Goal: Task Accomplishment & Management: Complete application form

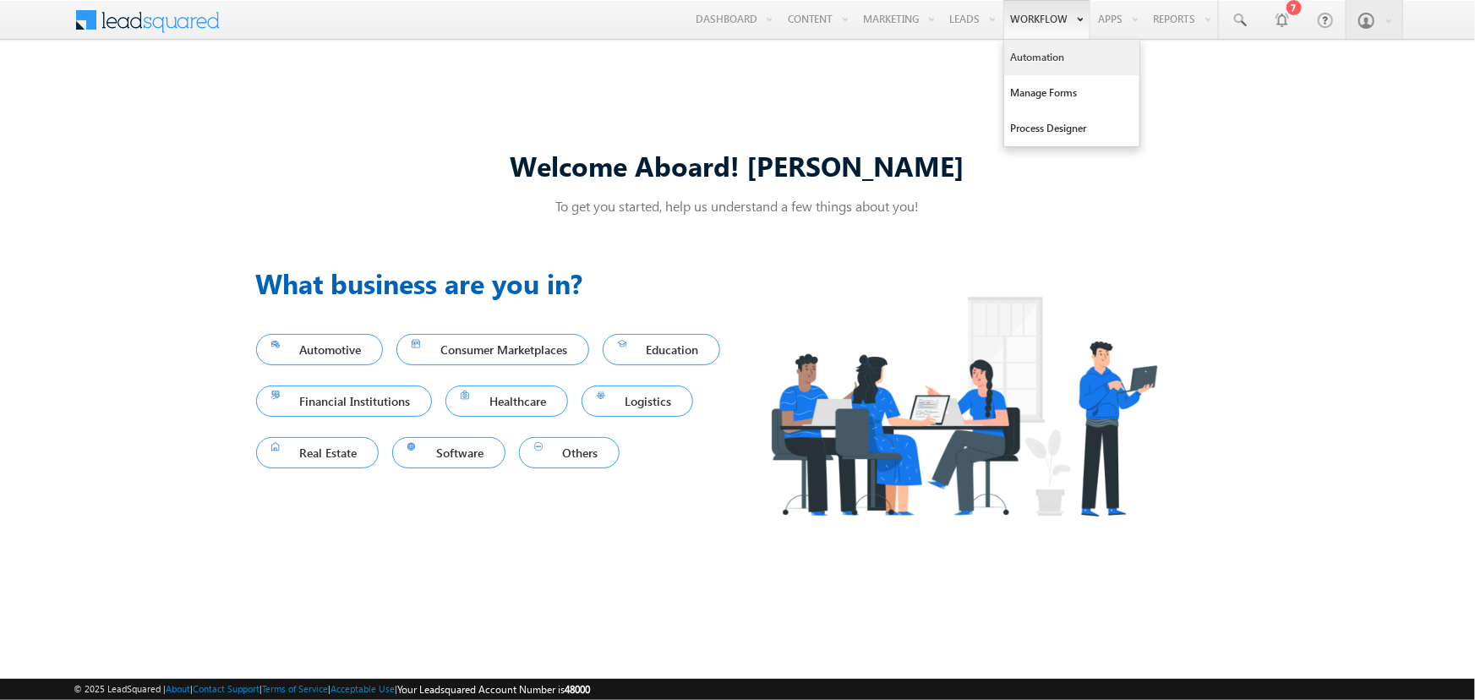
click at [1031, 63] on link "Automation" at bounding box center [1071, 57] width 135 height 35
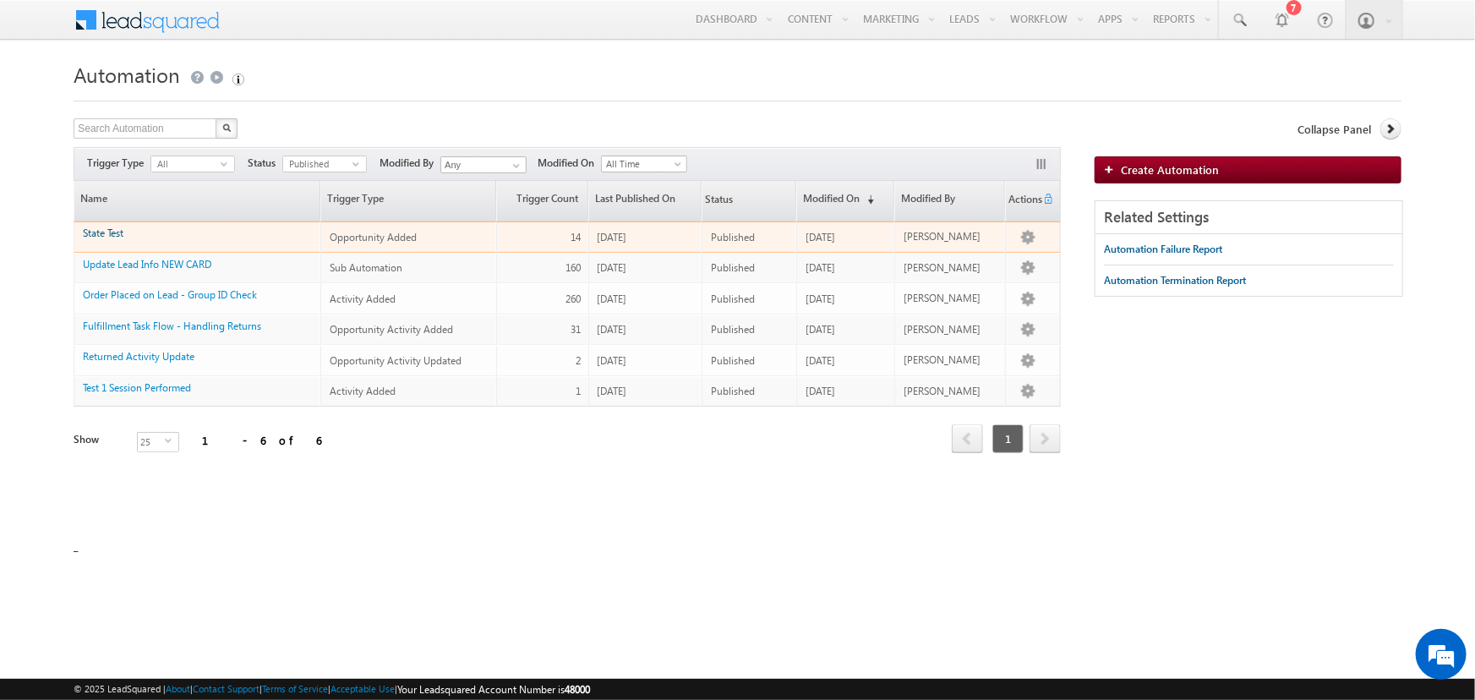
click at [103, 230] on link "State Test" at bounding box center [103, 232] width 41 height 13
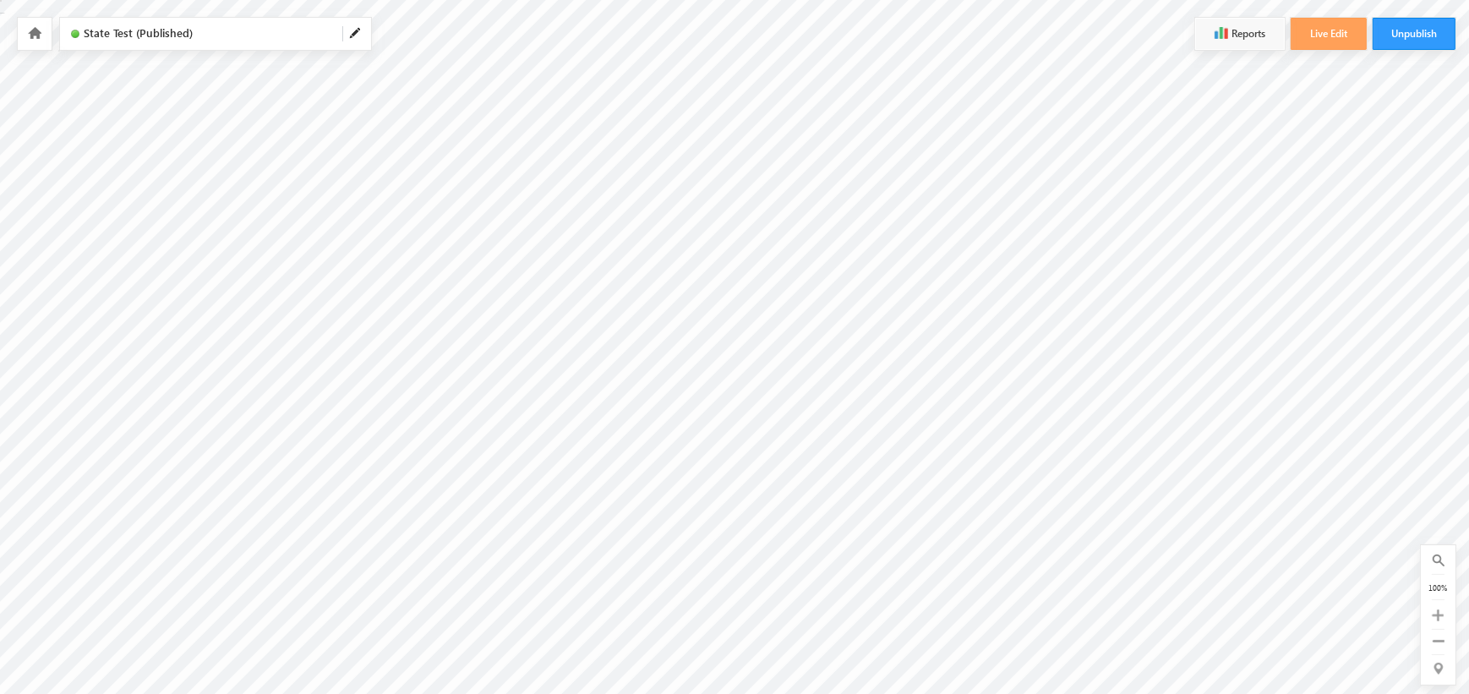
click at [34, 30] on icon at bounding box center [35, 33] width 14 height 12
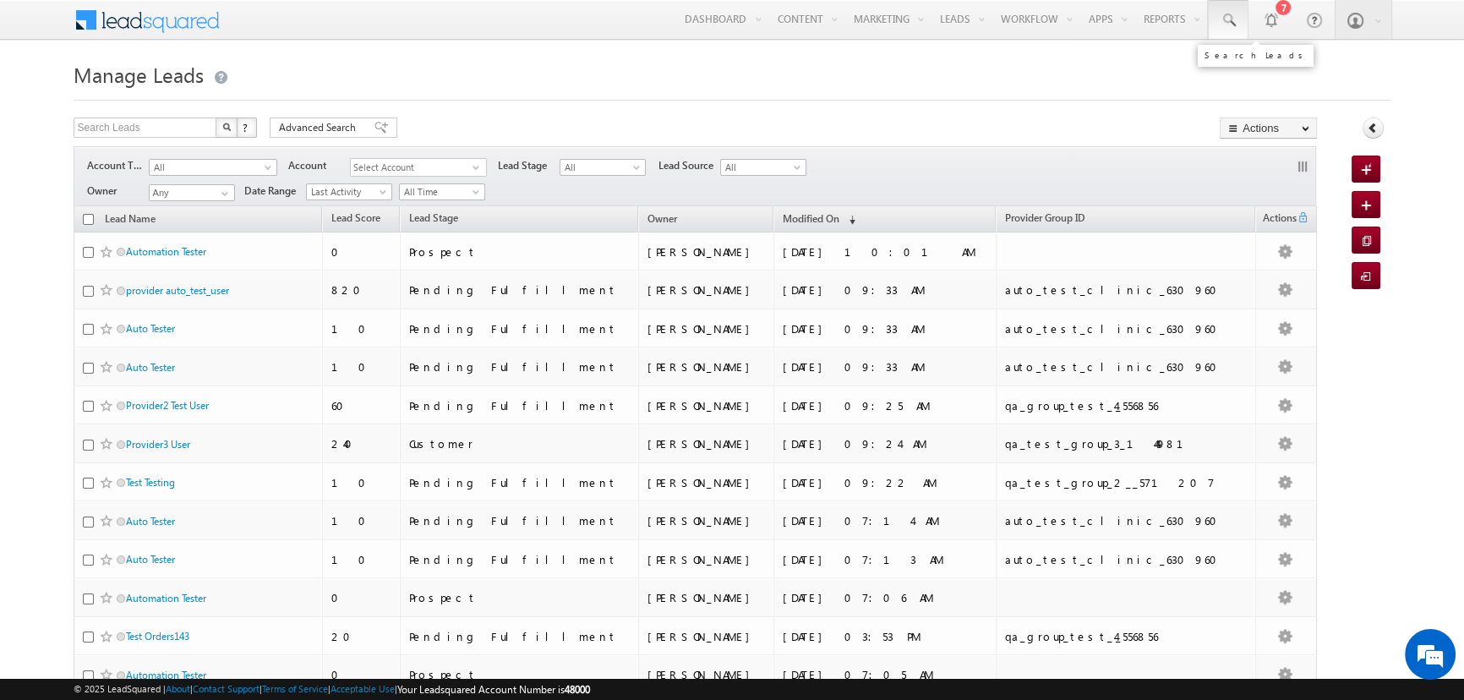
click at [1240, 27] on link at bounding box center [1228, 19] width 41 height 39
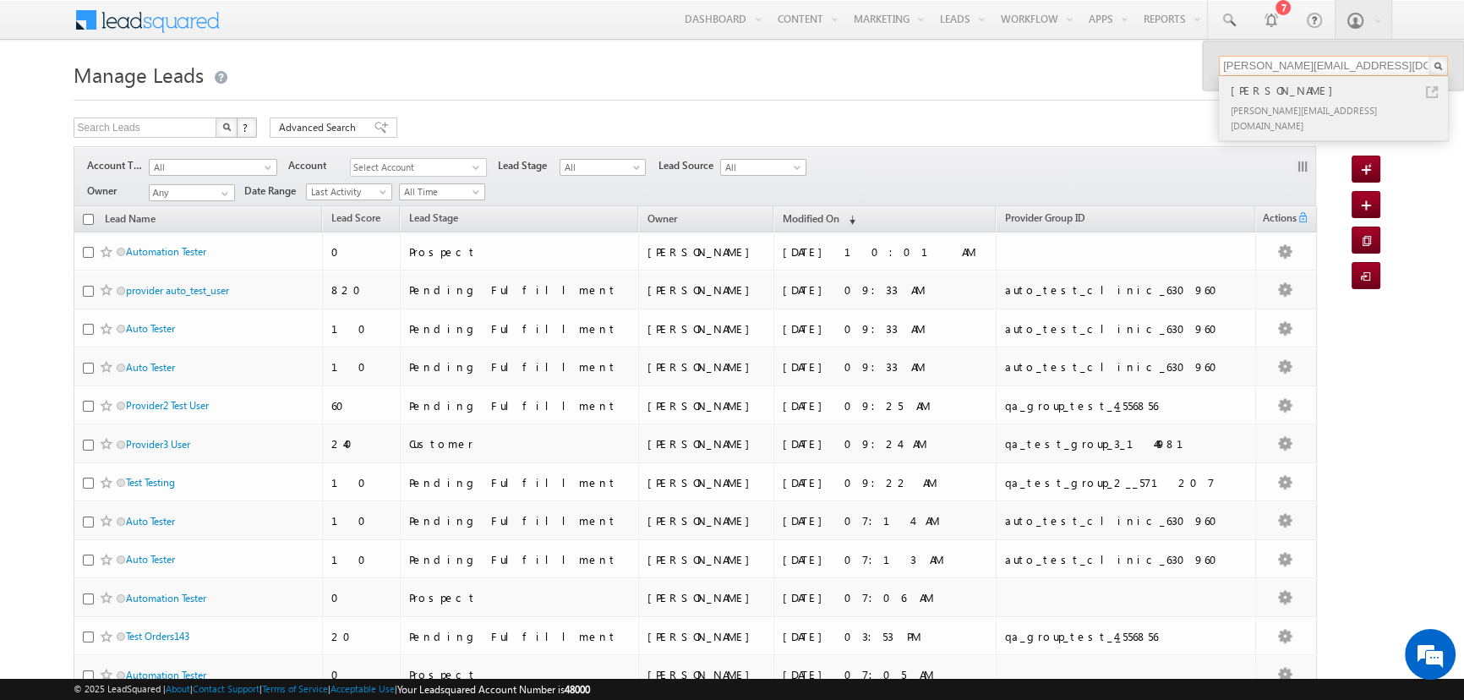
type input "[PERSON_NAME][EMAIL_ADDRESS][DOMAIN_NAME]"
click at [1322, 92] on div "[PERSON_NAME]" at bounding box center [1340, 90] width 226 height 19
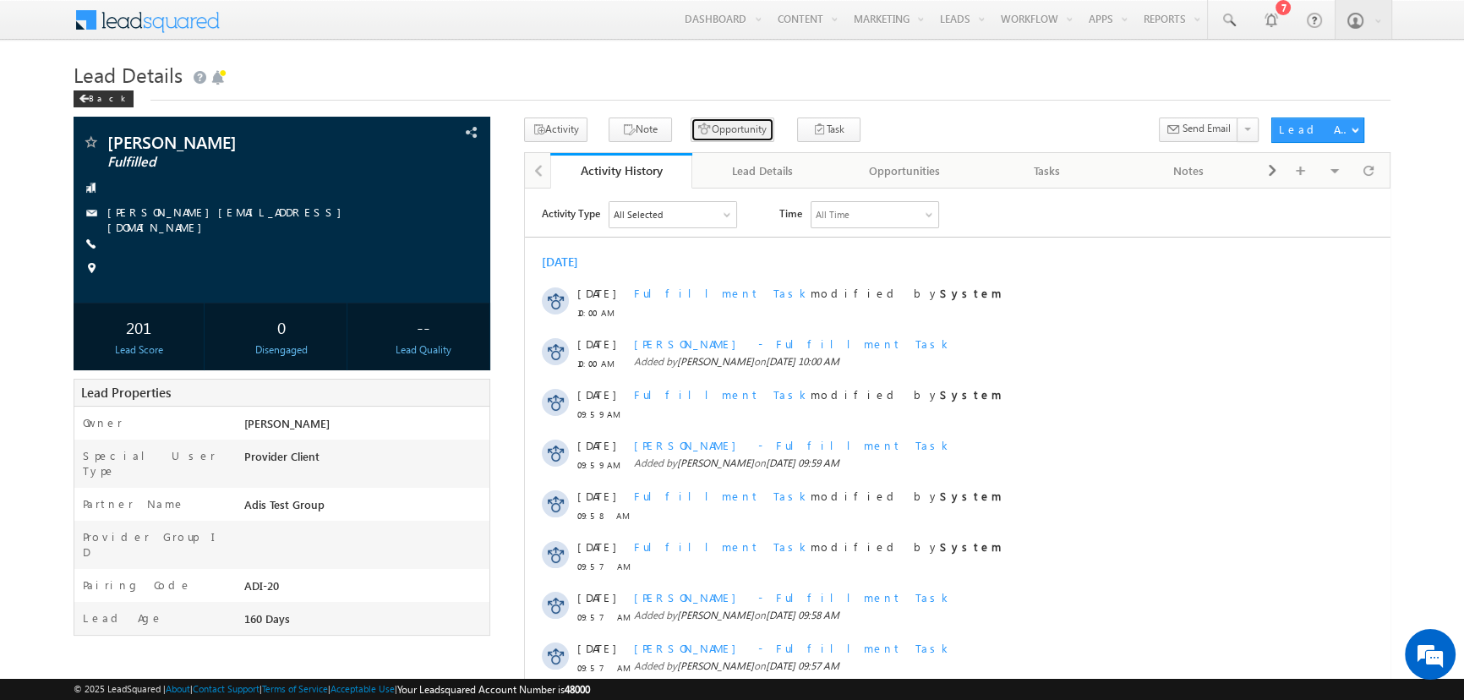
click at [722, 127] on button "Opportunity" at bounding box center [732, 129] width 84 height 25
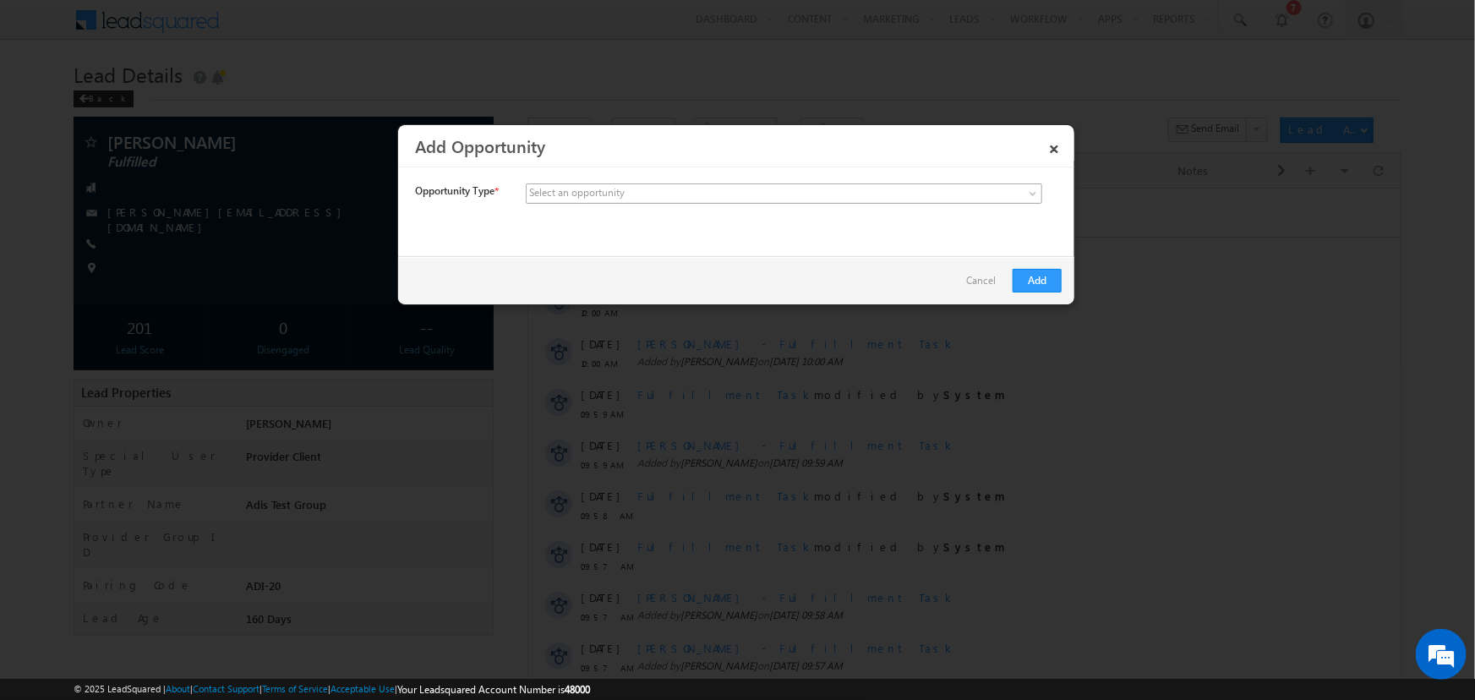
click at [1039, 192] on span at bounding box center [1035, 197] width 14 height 14
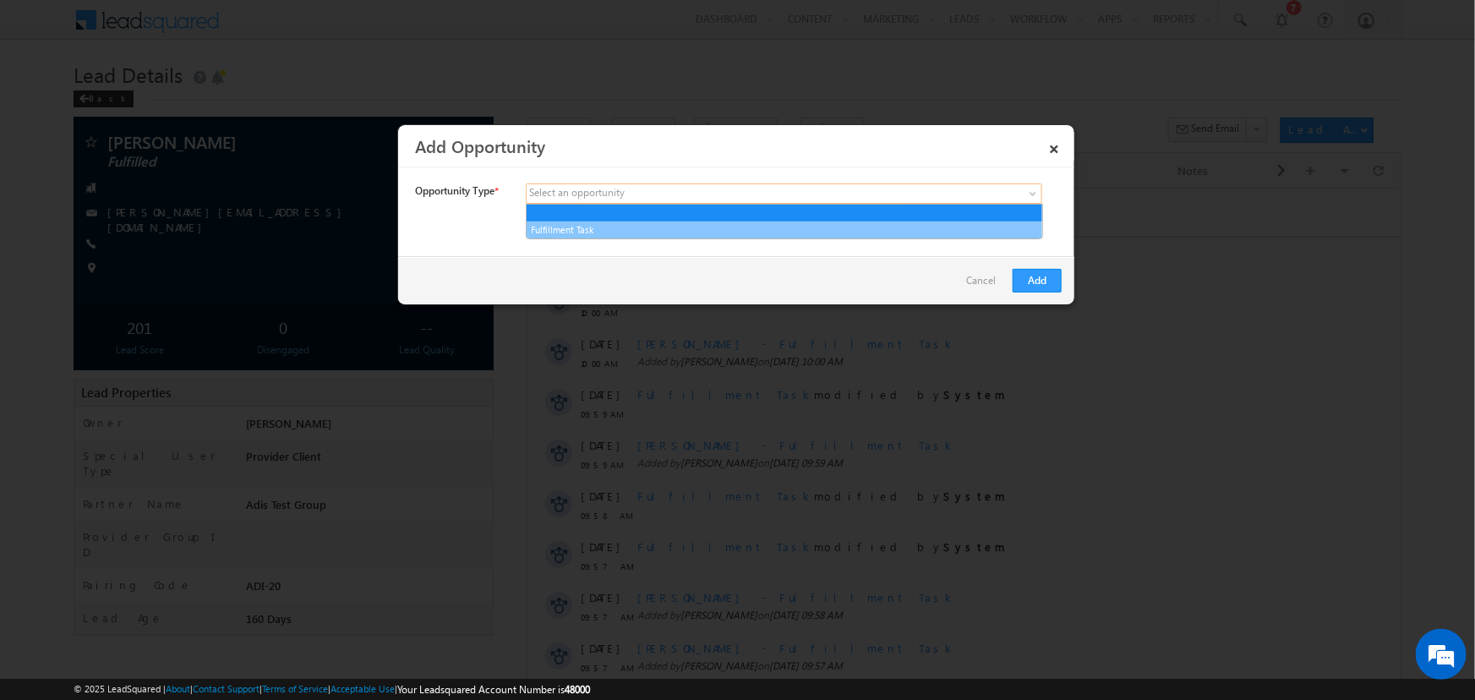
click at [997, 229] on link "Fulfillment Task" at bounding box center [783, 229] width 515 height 15
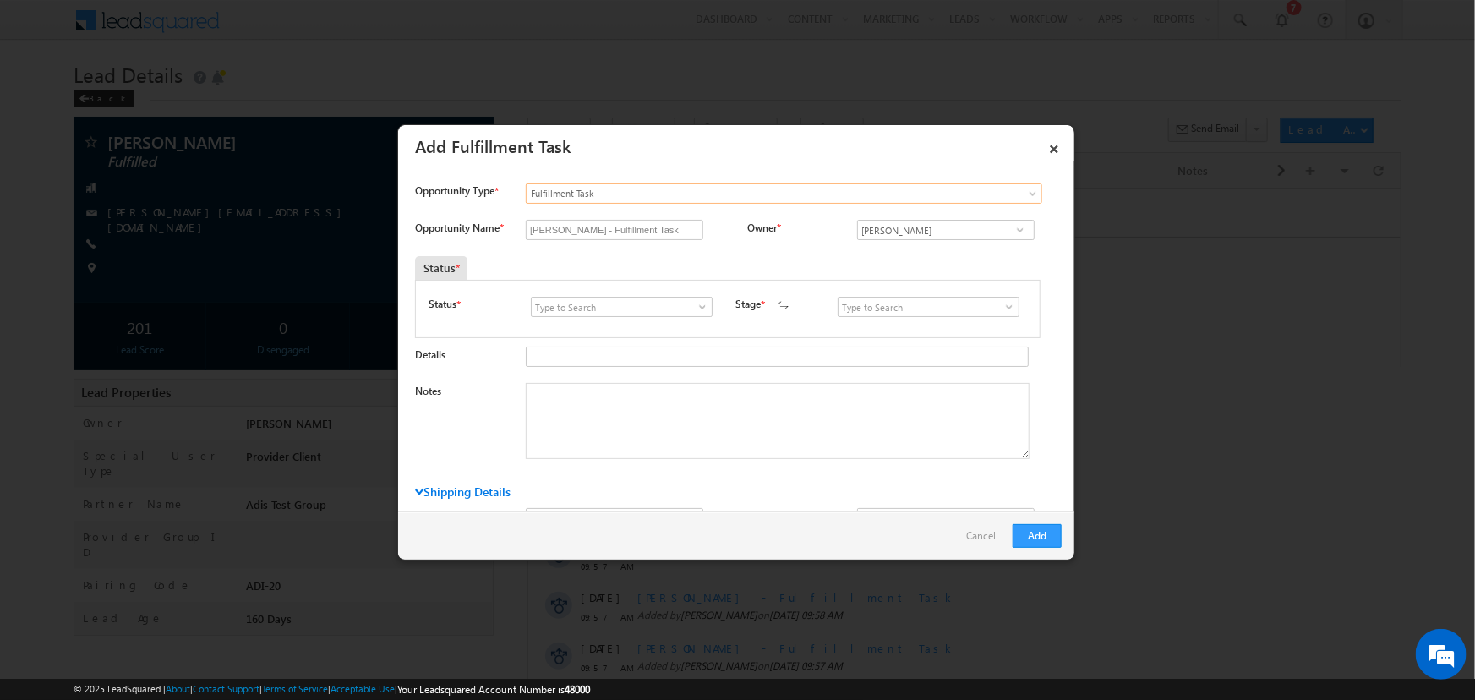
click at [701, 306] on span at bounding box center [702, 307] width 17 height 14
click at [663, 325] on link "Open" at bounding box center [621, 326] width 181 height 19
type input "Open"
click at [1000, 311] on span at bounding box center [1008, 307] width 17 height 14
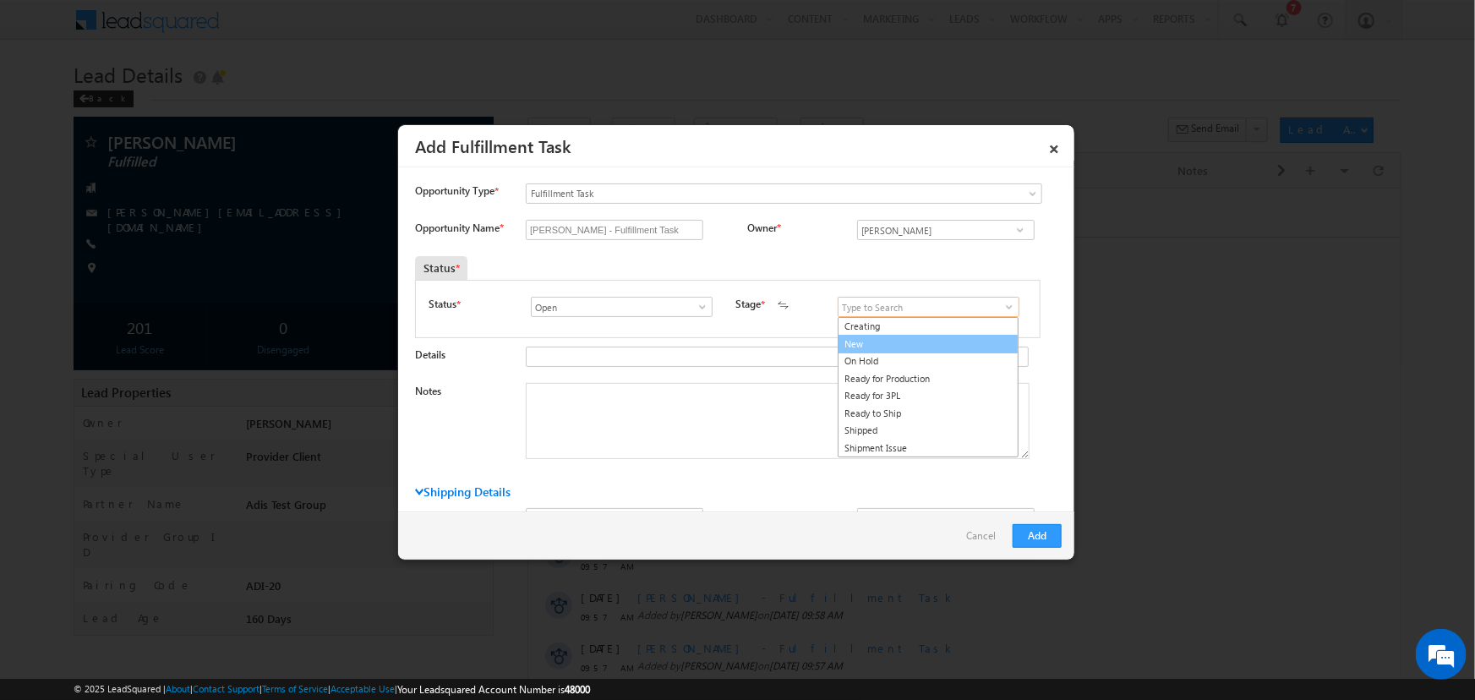
click at [969, 338] on link "New" at bounding box center [927, 344] width 181 height 19
type input "New"
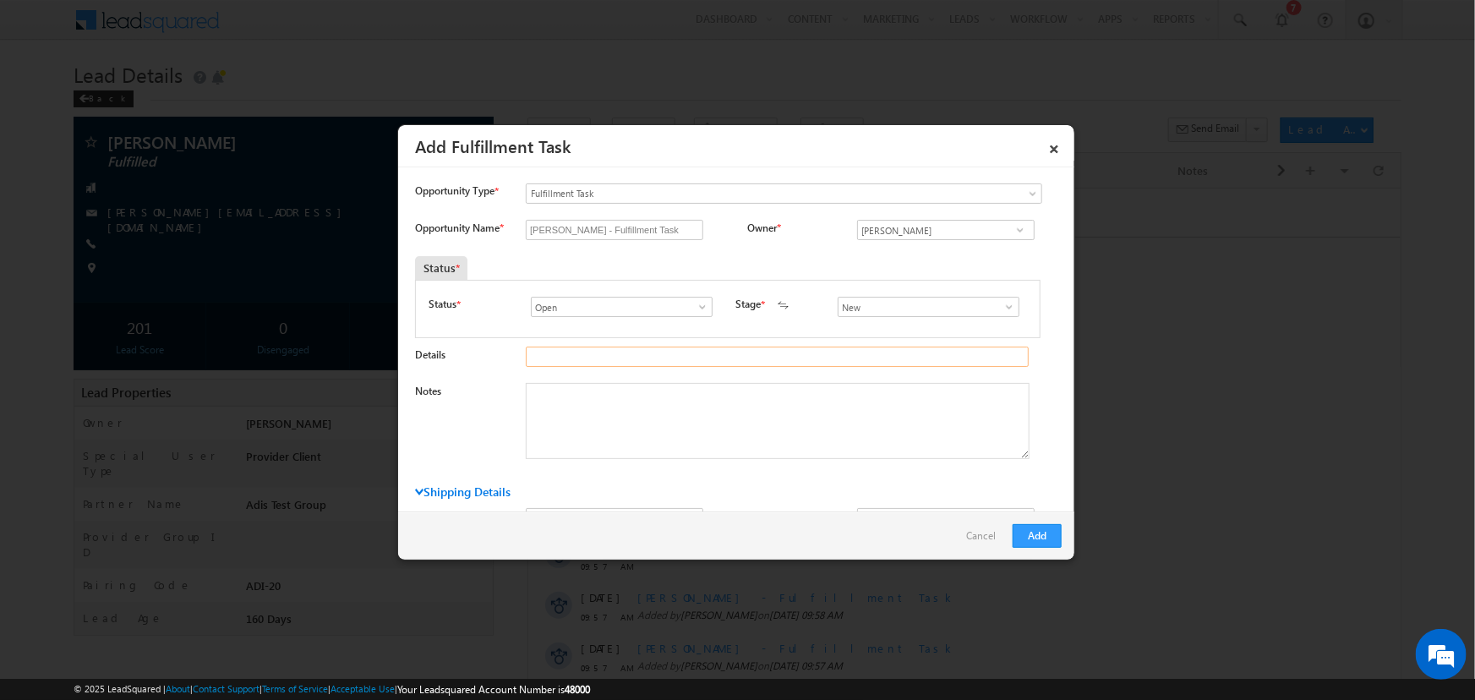
click at [913, 357] on input "Details" at bounding box center [777, 356] width 503 height 20
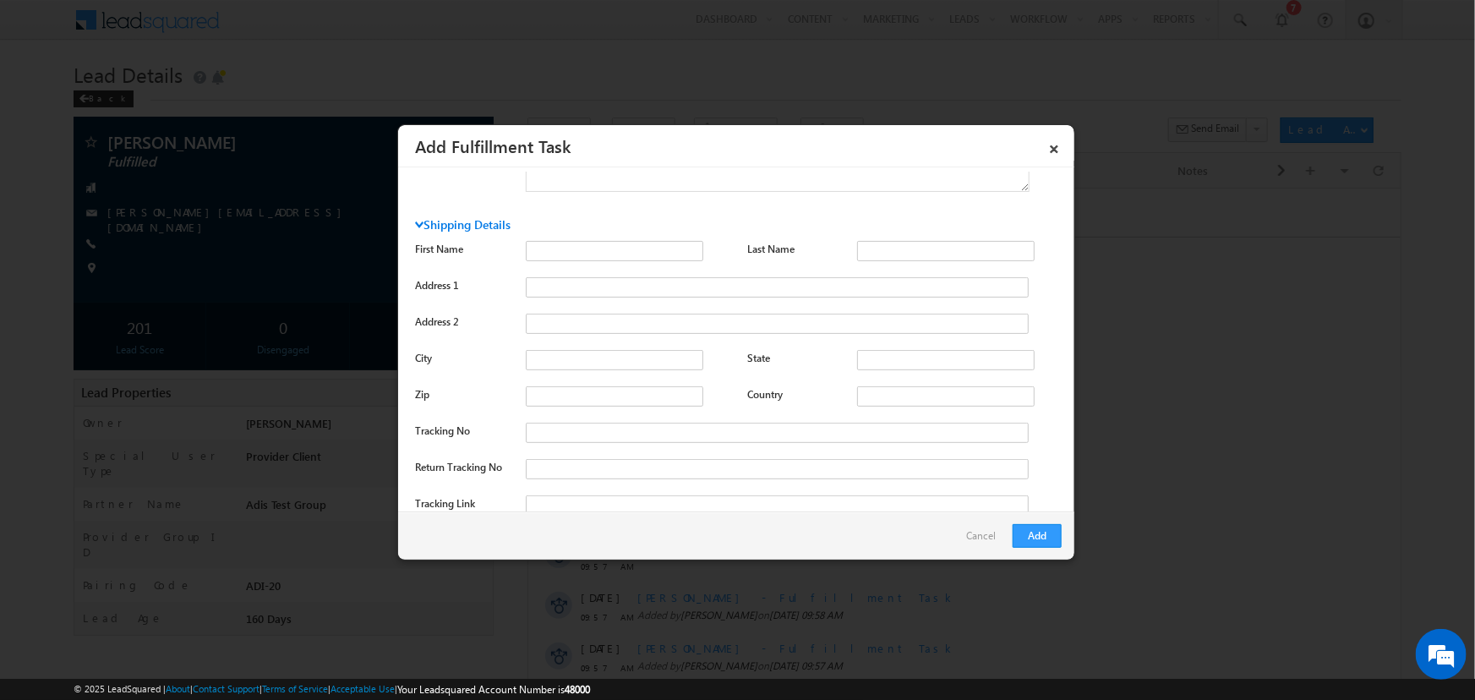
scroll to position [255, 0]
click at [945, 375] on input "State" at bounding box center [945, 372] width 177 height 20
type input "nc"
click at [1041, 322] on div "First Name Last Name nc" at bounding box center [738, 416] width 646 height 327
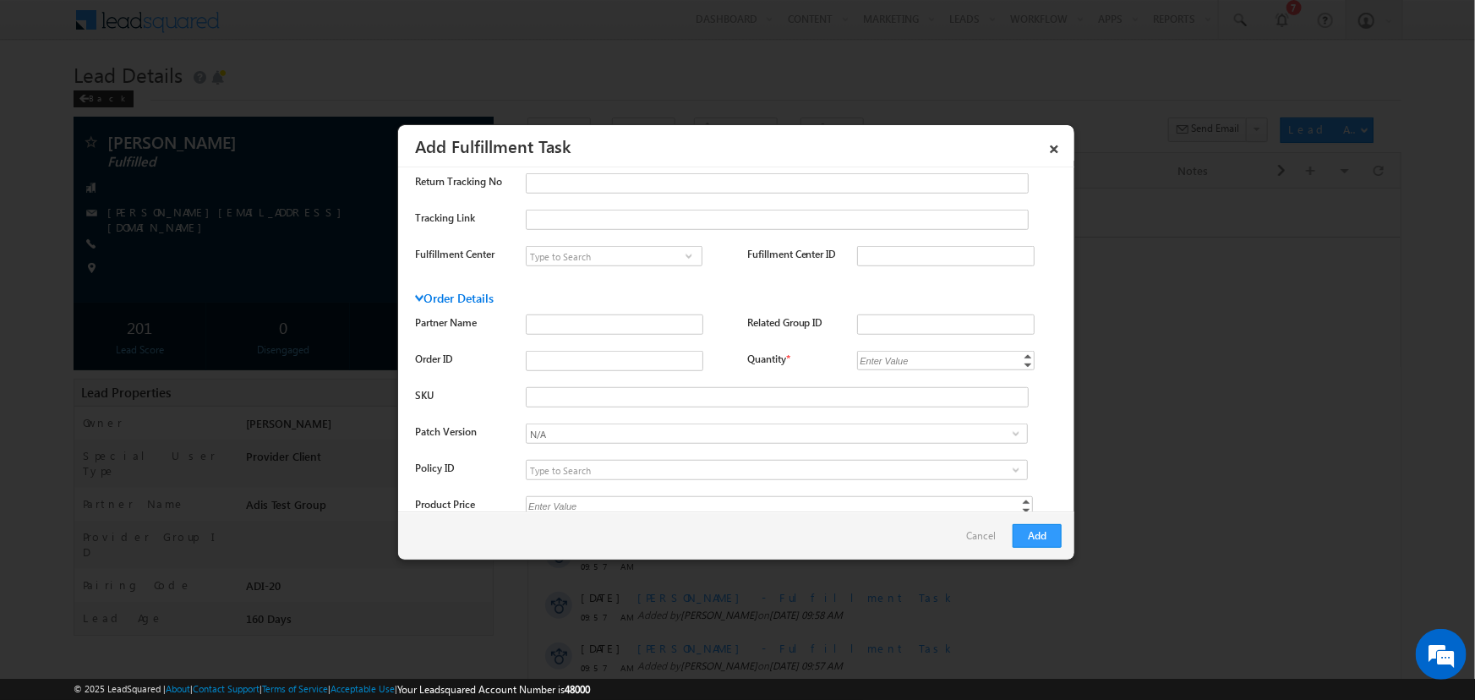
scroll to position [563, 0]
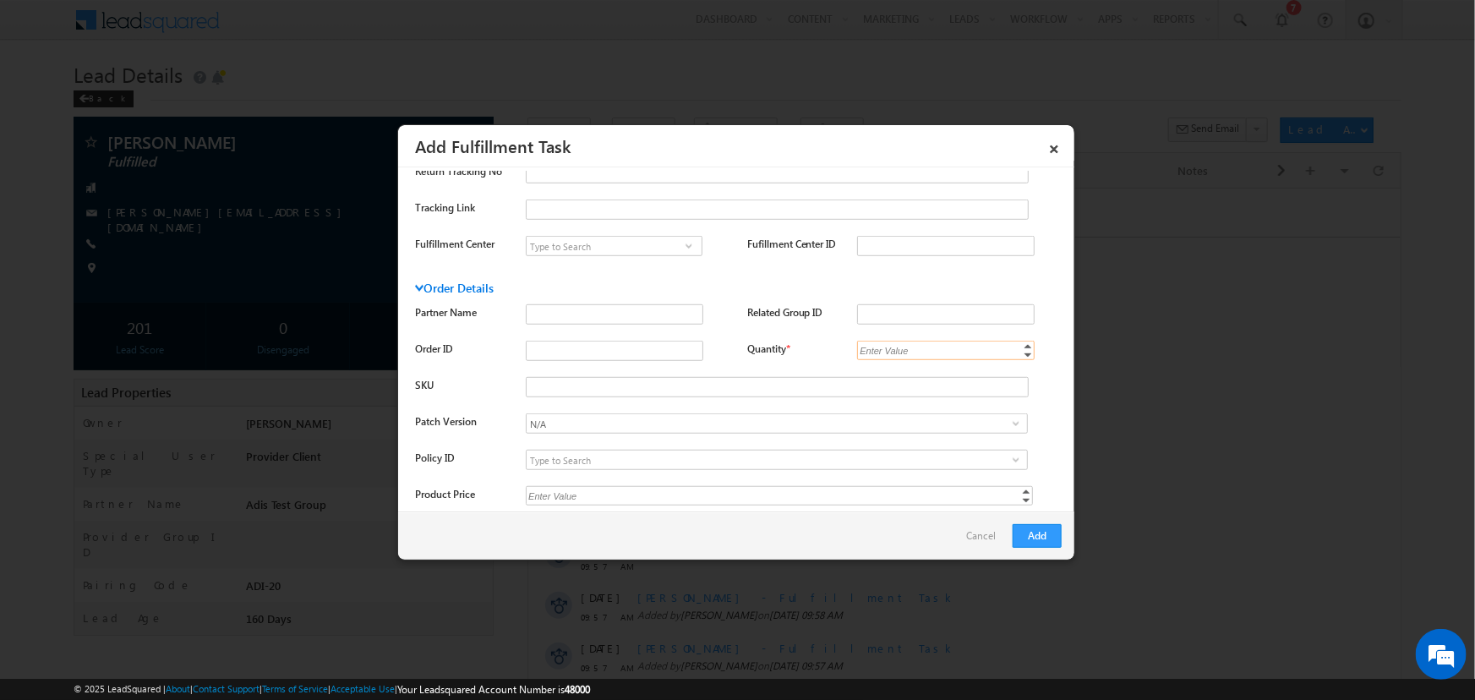
click at [933, 351] on input "Quantity *" at bounding box center [945, 350] width 177 height 19
type input "1"
click at [987, 277] on div "Opportunity Name * Pedro Gontijo - Fulfillment Task Owner * Pedro Gontijo * *" at bounding box center [738, 162] width 646 height 1011
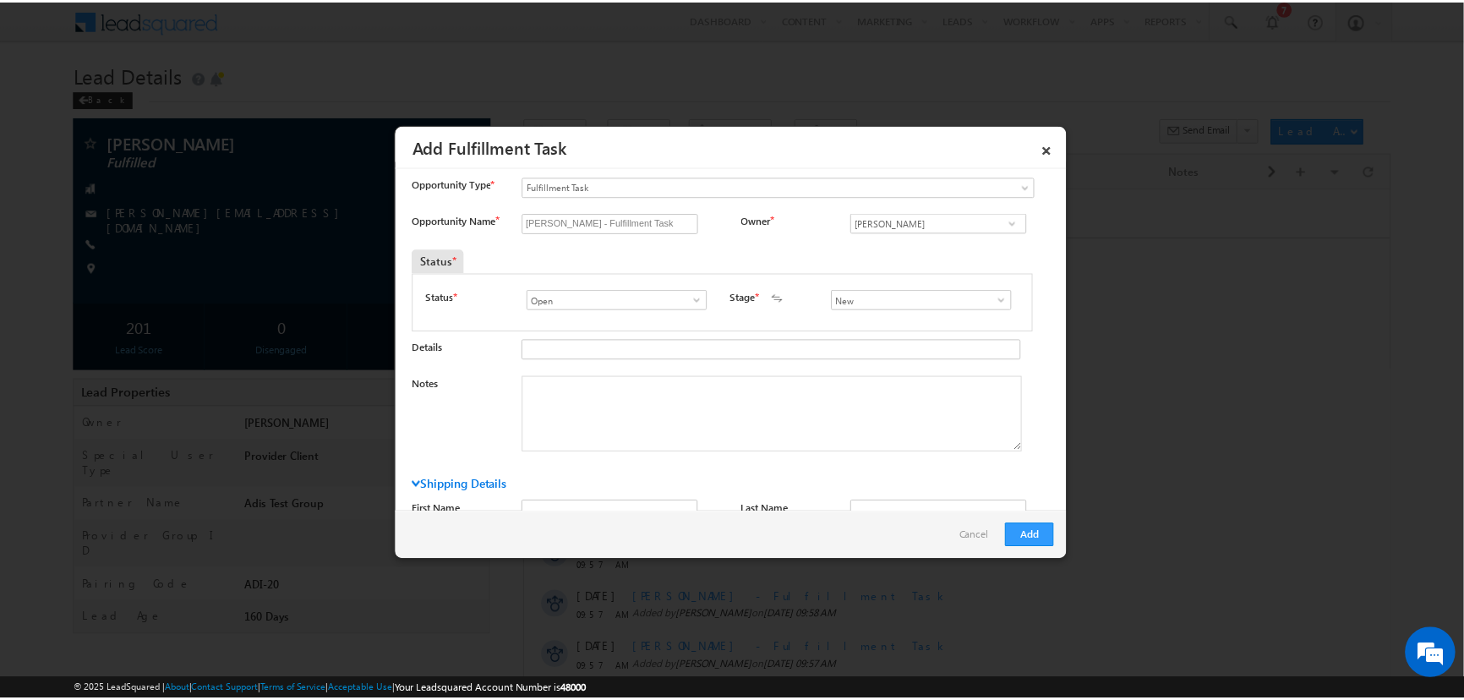
scroll to position [0, 0]
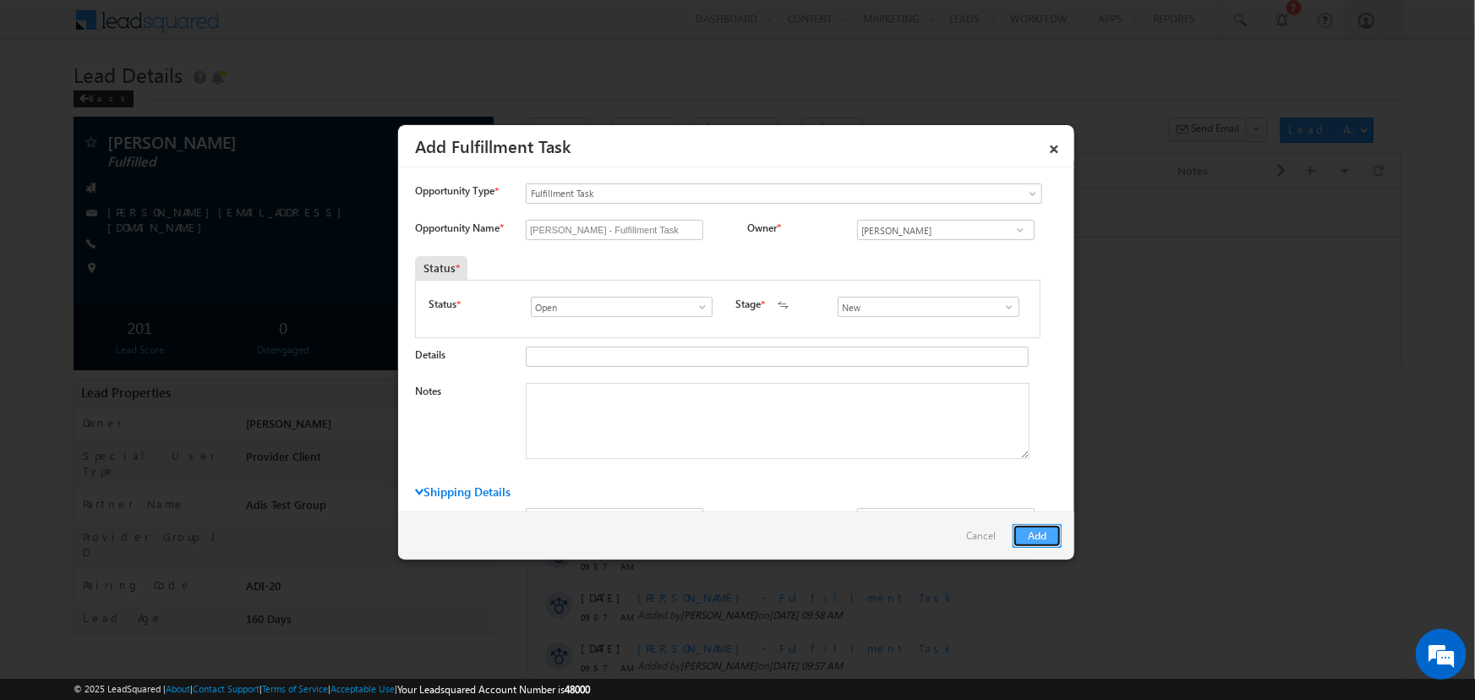
click at [1039, 535] on button "Add" at bounding box center [1036, 536] width 49 height 24
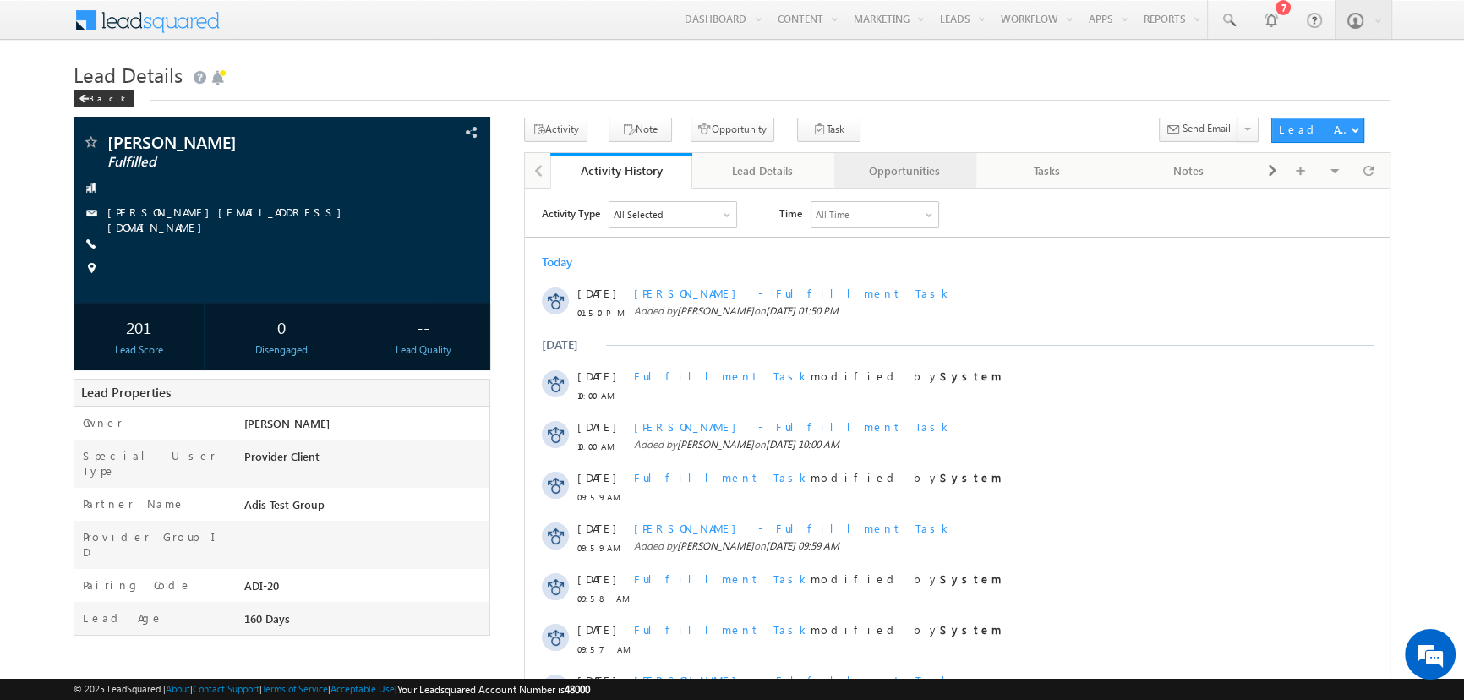
click at [918, 173] on div "Opportunities" at bounding box center [904, 171] width 113 height 20
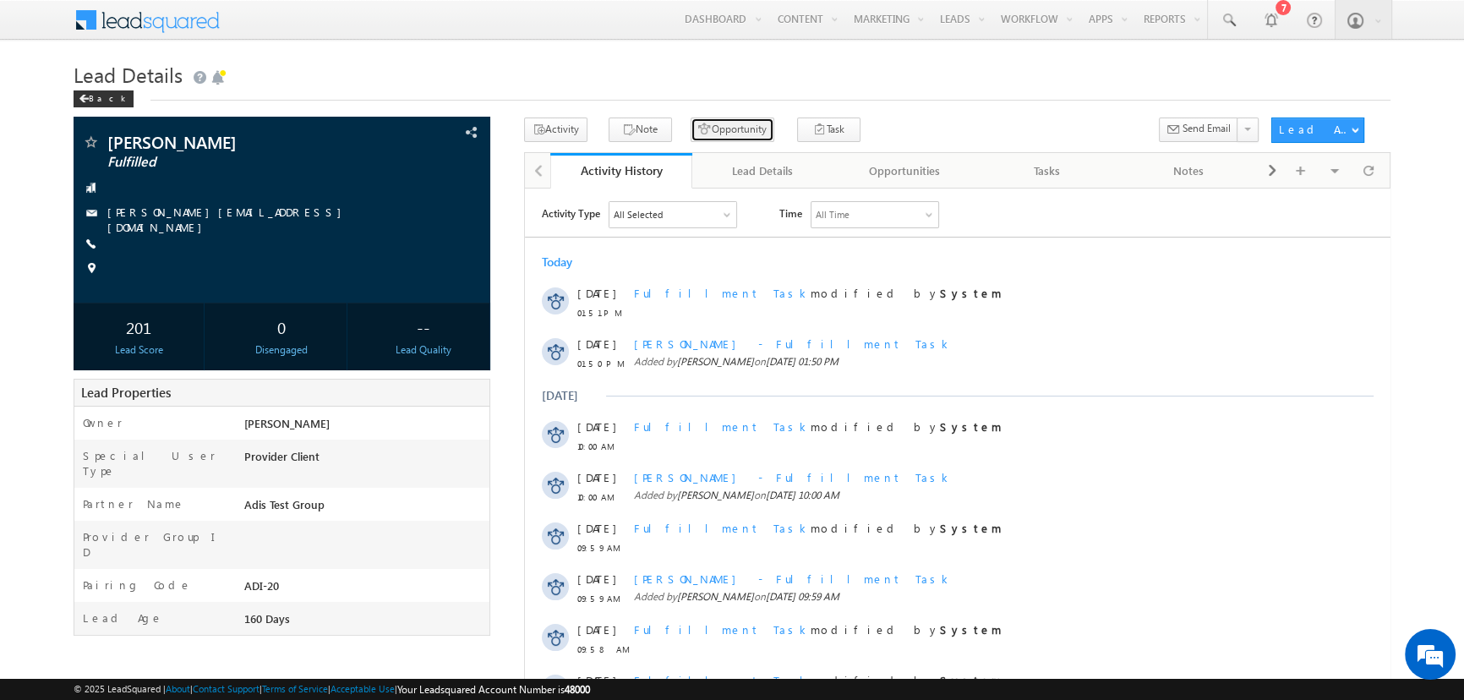
click at [732, 134] on button "Opportunity" at bounding box center [732, 129] width 84 height 25
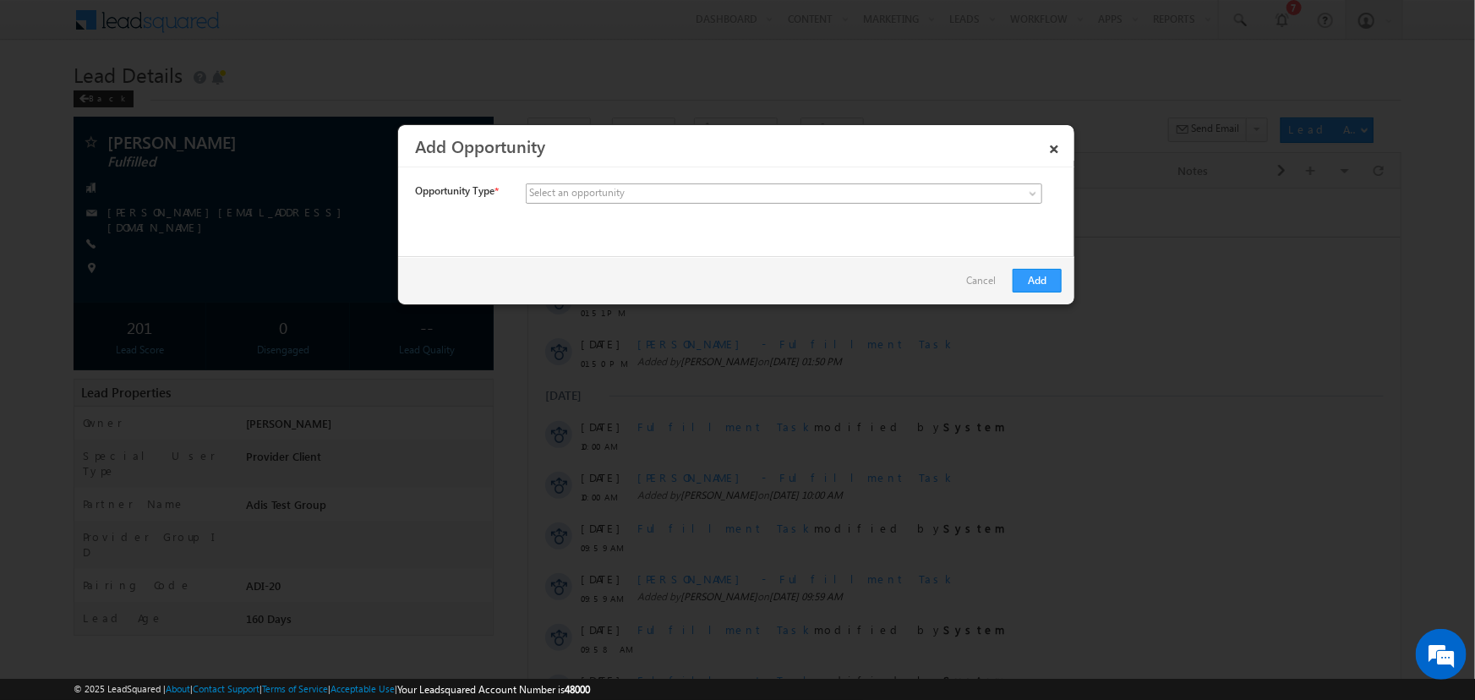
click at [1021, 193] on link at bounding box center [784, 193] width 516 height 20
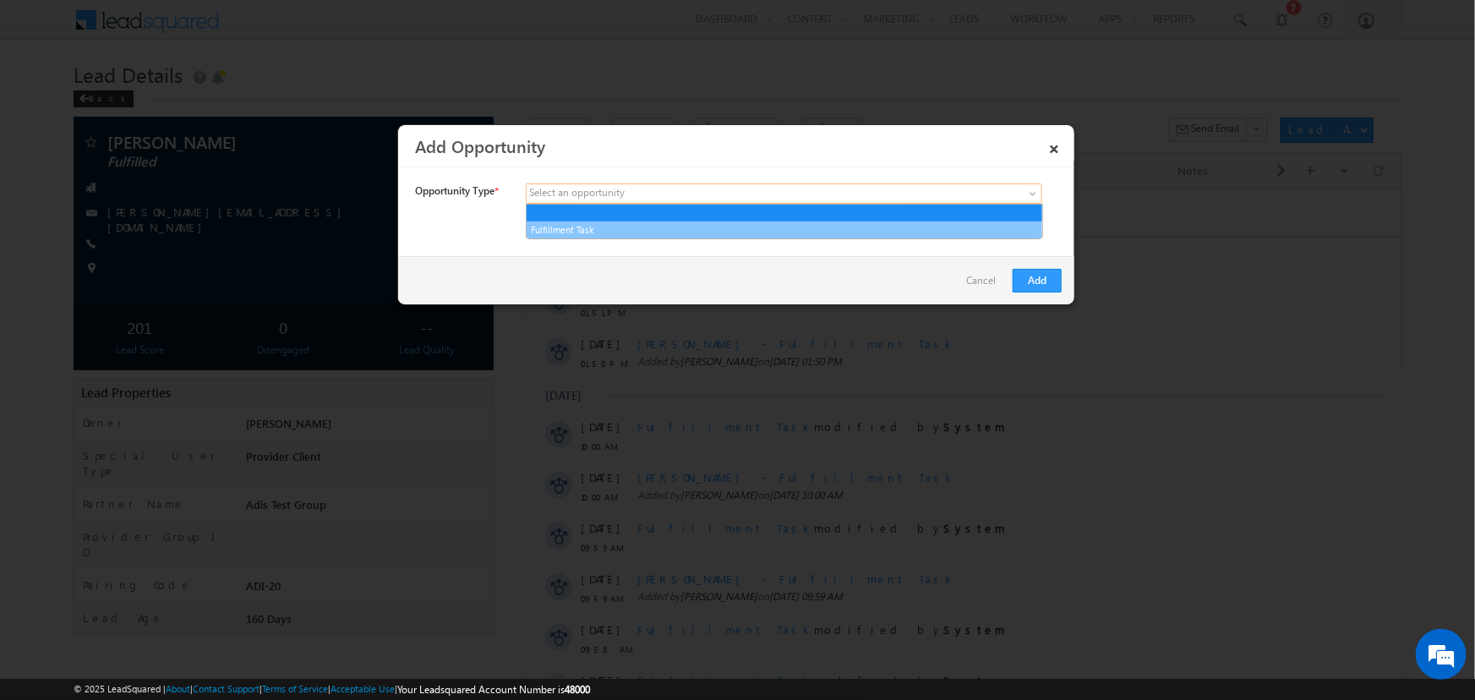
click at [911, 222] on link "Fulfillment Task" at bounding box center [783, 229] width 515 height 15
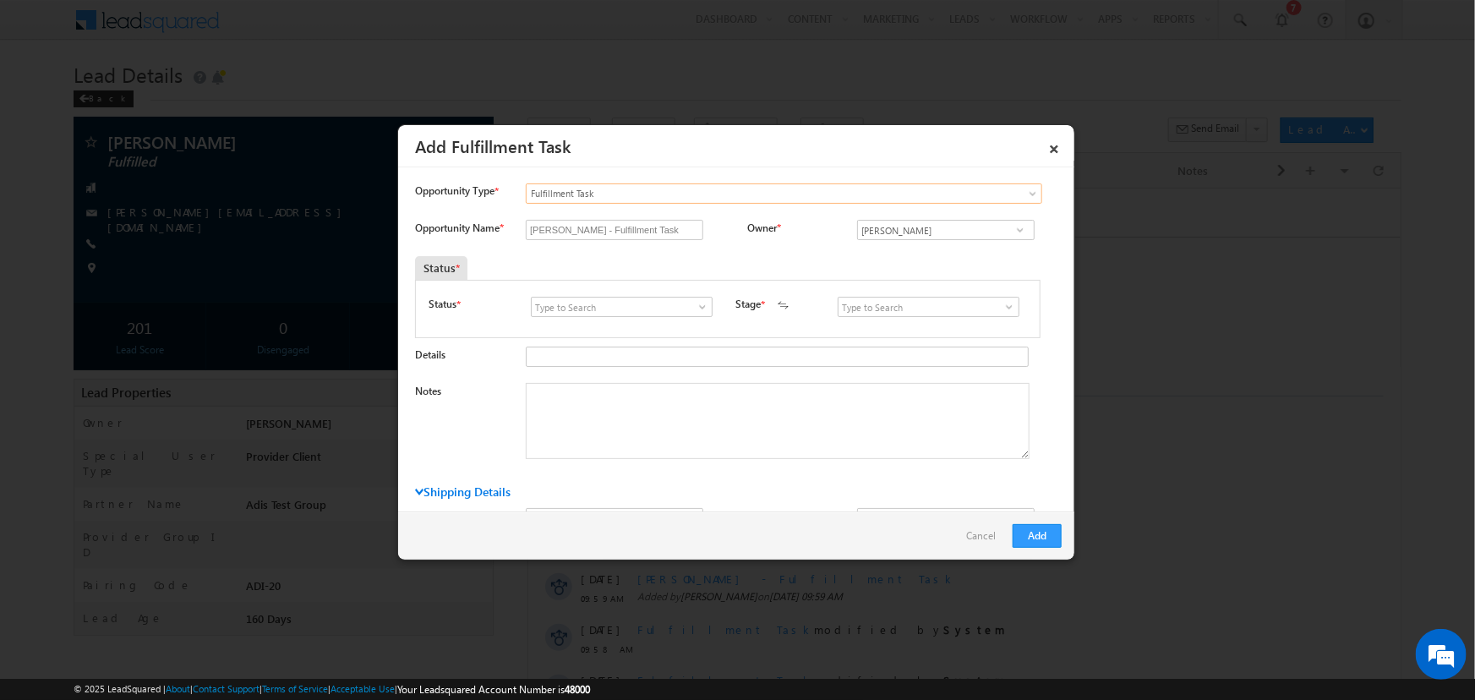
click at [696, 304] on span at bounding box center [702, 307] width 17 height 14
click at [678, 324] on link "Open" at bounding box center [621, 326] width 181 height 19
type input "Open"
click at [1002, 310] on span at bounding box center [1008, 307] width 17 height 14
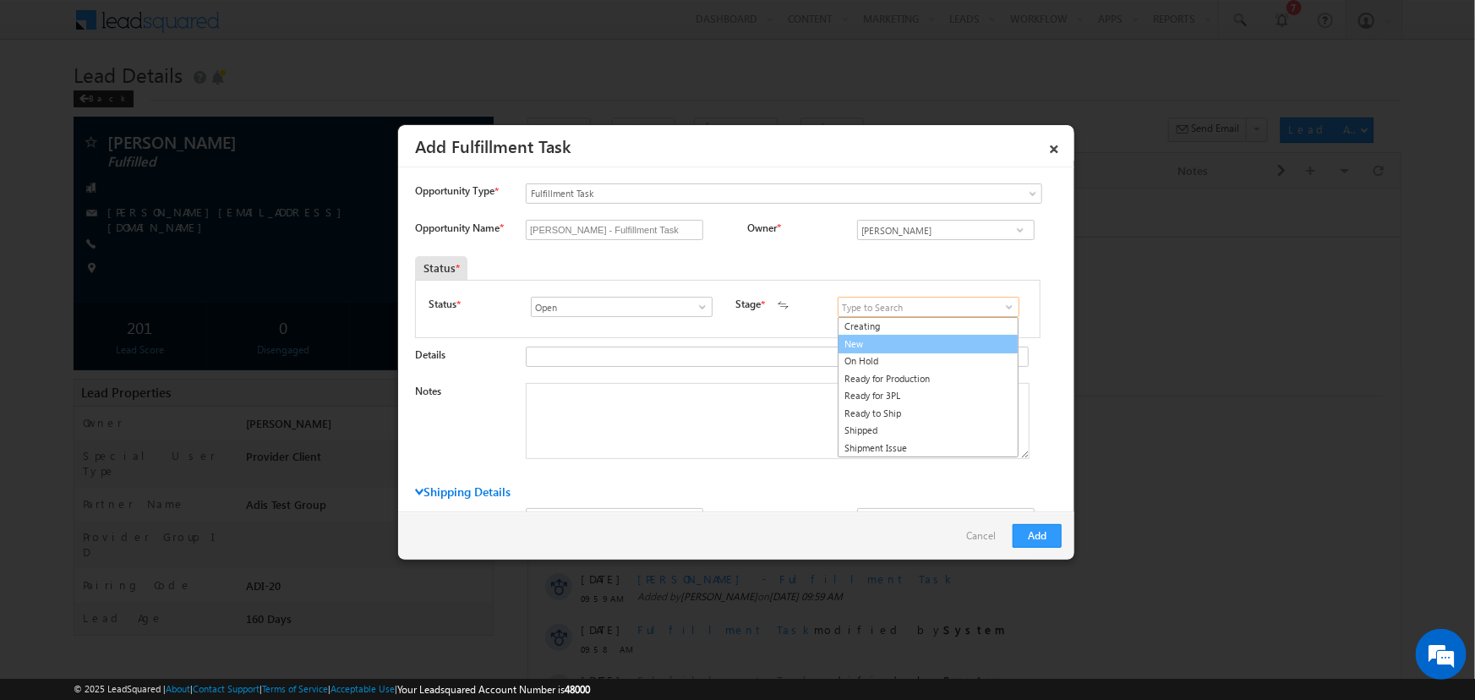
click at [955, 336] on link "New" at bounding box center [927, 344] width 181 height 19
type input "New"
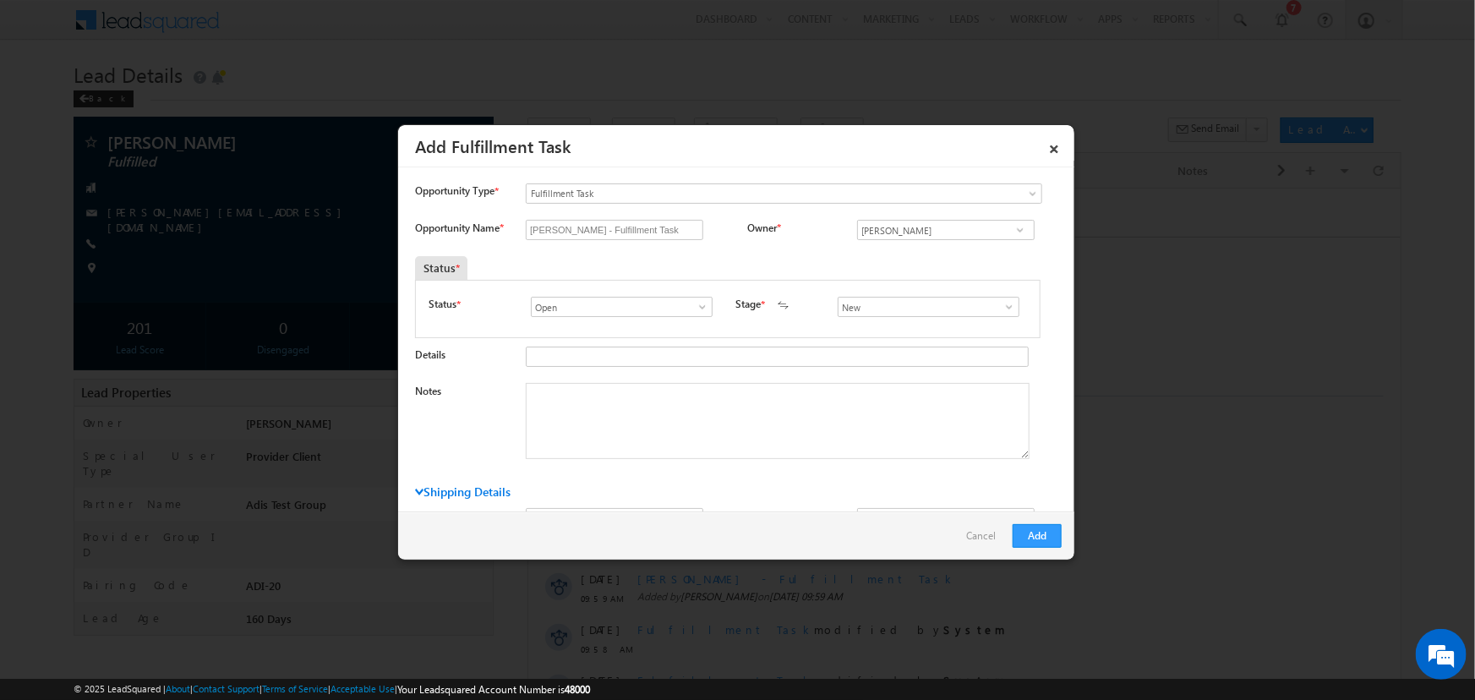
click at [926, 242] on div "Pedro Gontijo Pedro Gontijo Pedro Gontijo" at bounding box center [959, 232] width 204 height 24
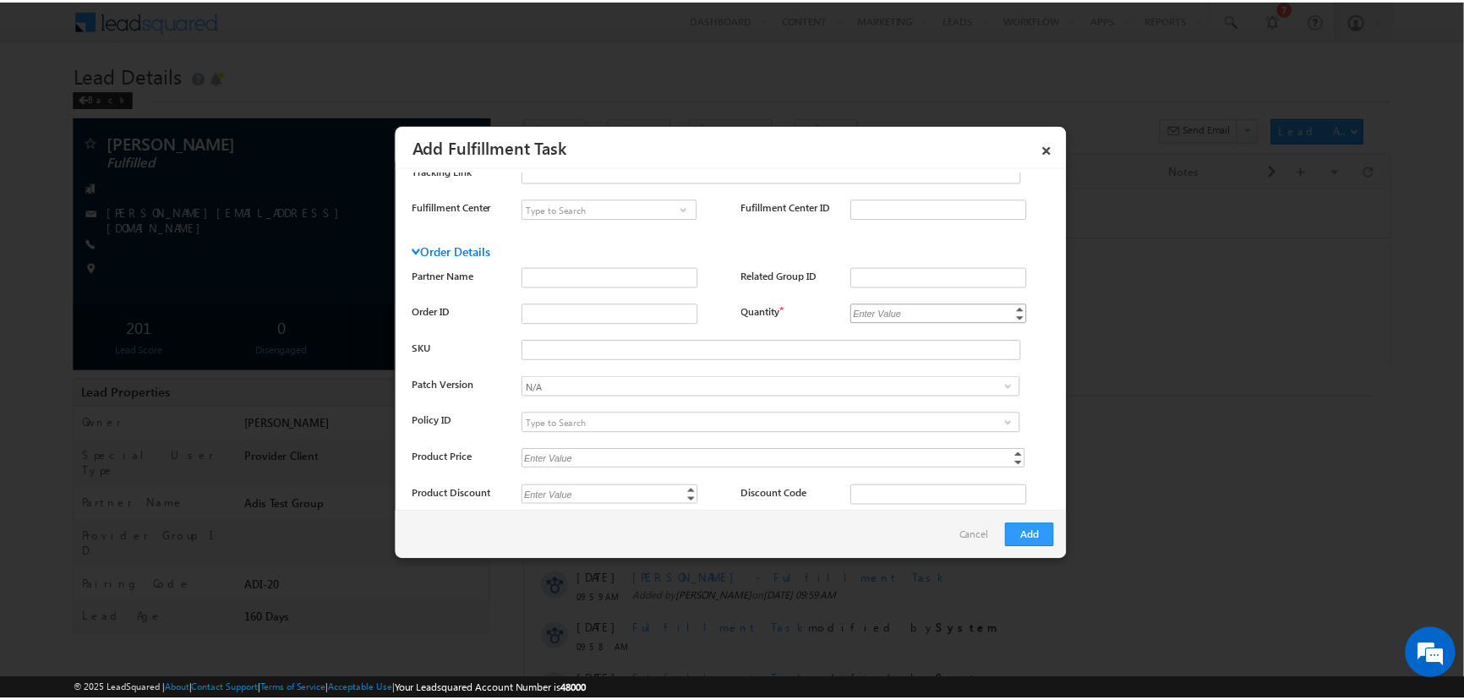
scroll to position [666, 0]
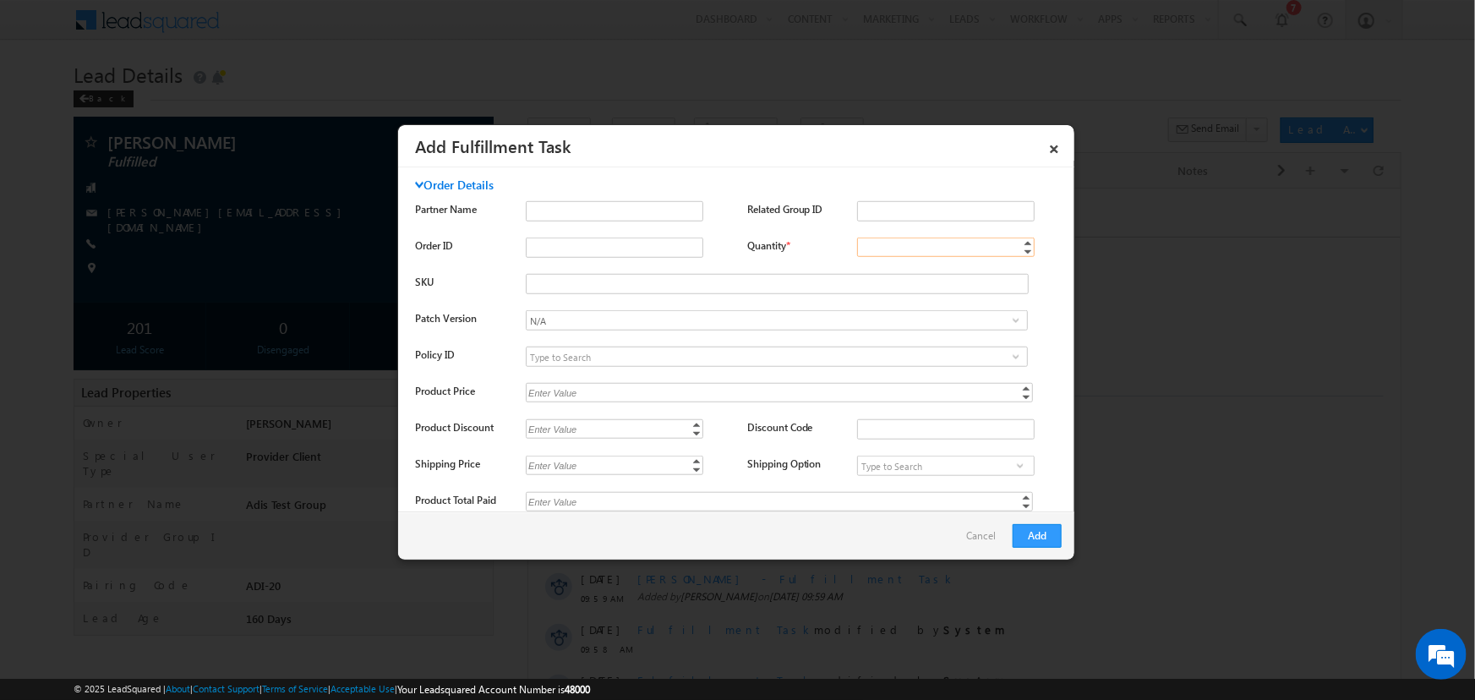
click at [904, 255] on input "Quantity *" at bounding box center [945, 246] width 177 height 19
type input "1"
click at [1045, 229] on div "Partner Name Related Group ID" at bounding box center [738, 215] width 646 height 28
click at [1029, 538] on button "Add" at bounding box center [1036, 536] width 49 height 24
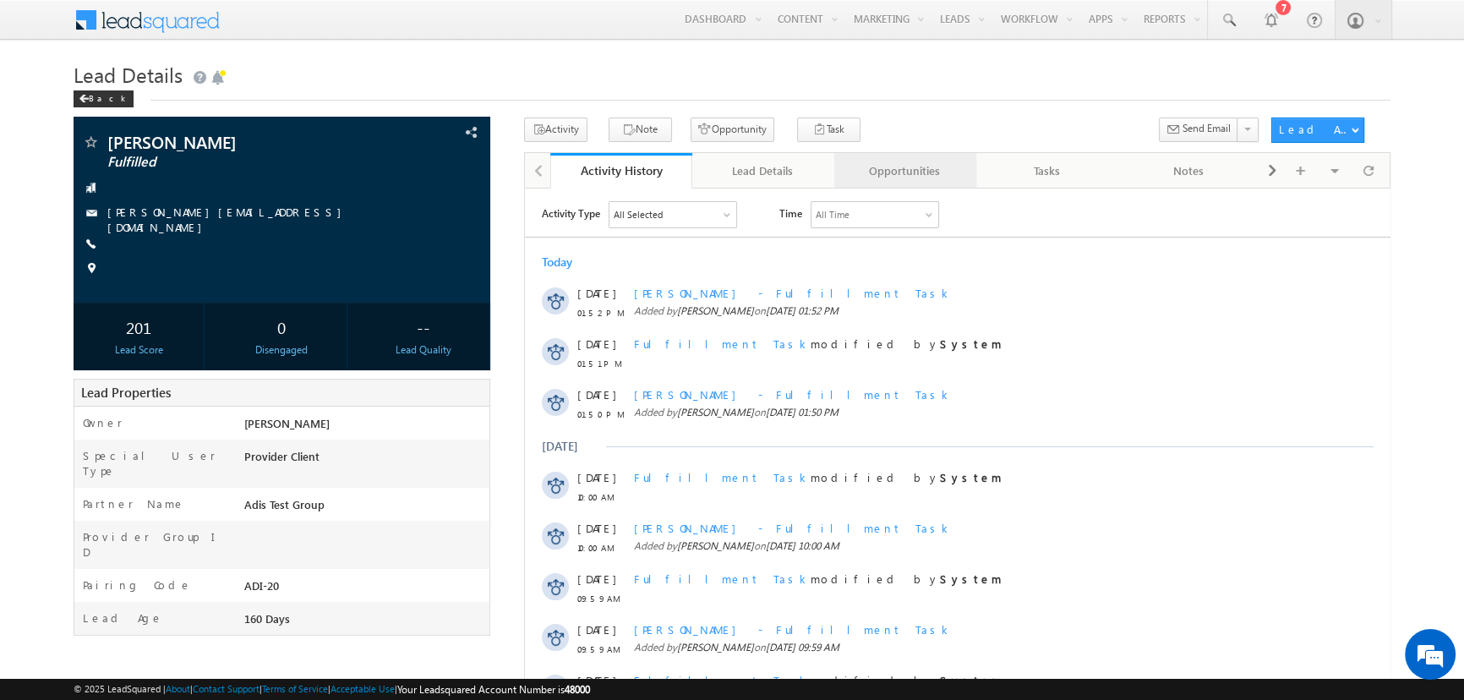
click at [870, 174] on div "Opportunities" at bounding box center [904, 171] width 113 height 20
